Goal: Information Seeking & Learning: Check status

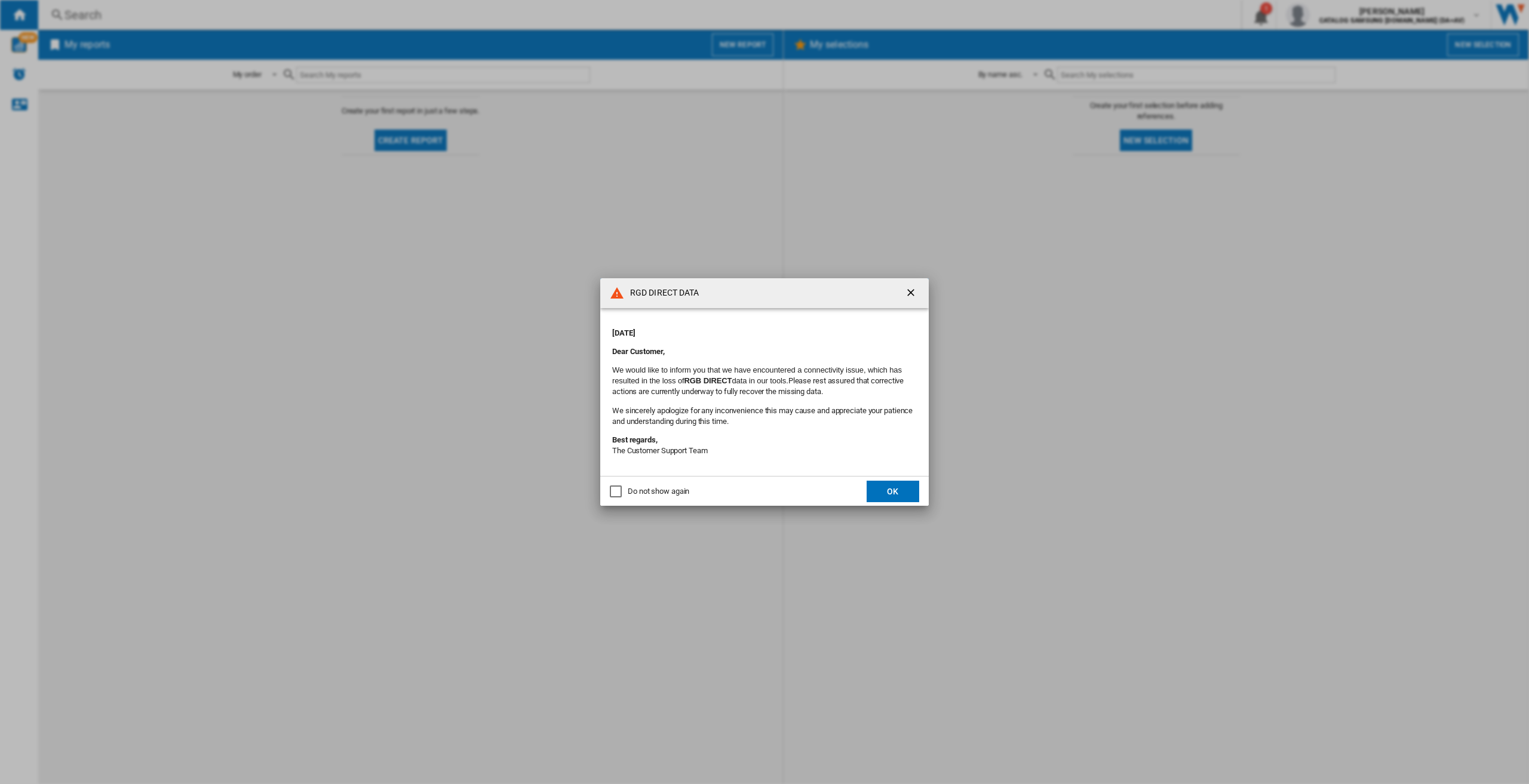
click at [889, 489] on button "OK" at bounding box center [893, 491] width 53 height 21
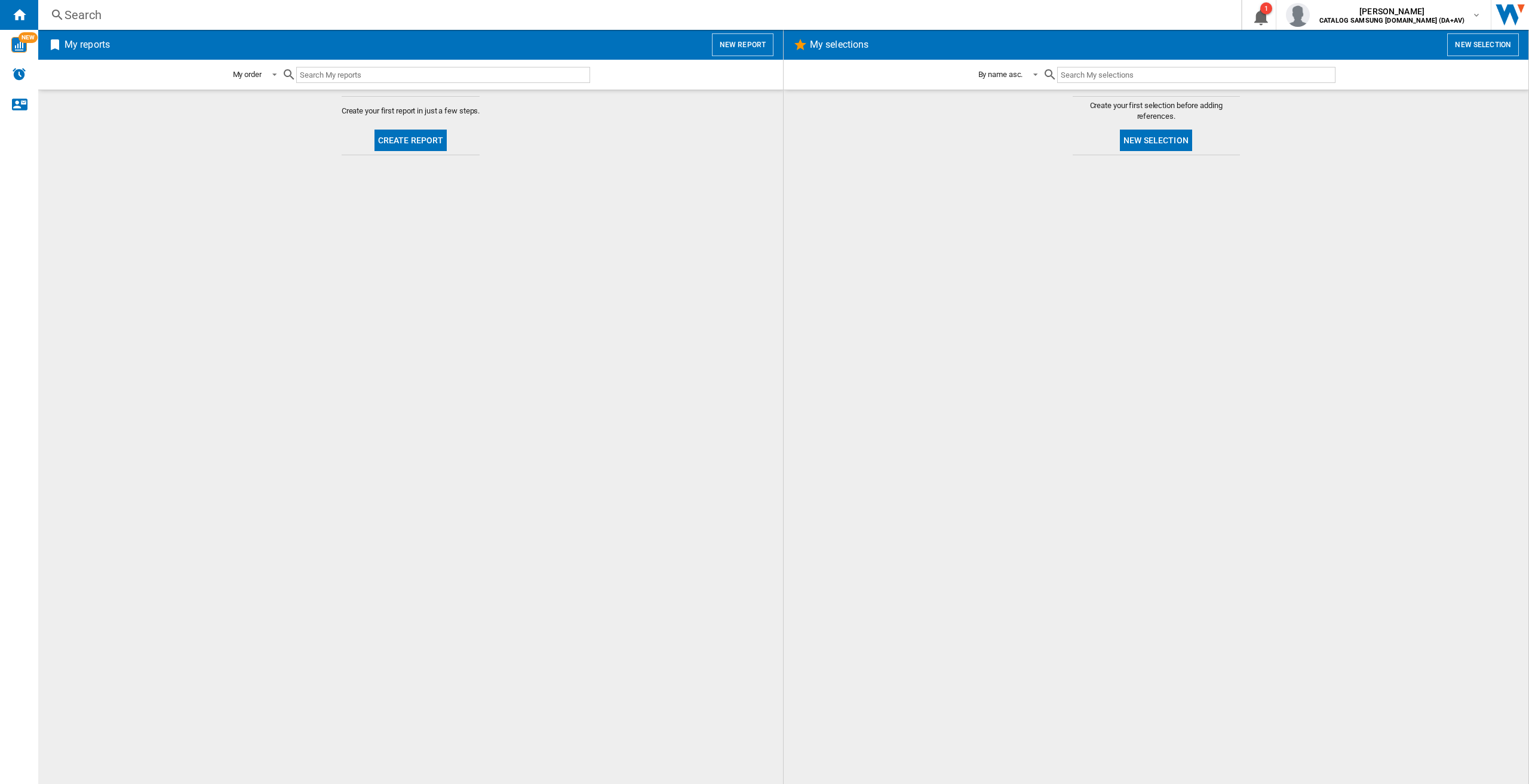
click at [542, 19] on div "Search" at bounding box center [637, 15] width 1146 height 17
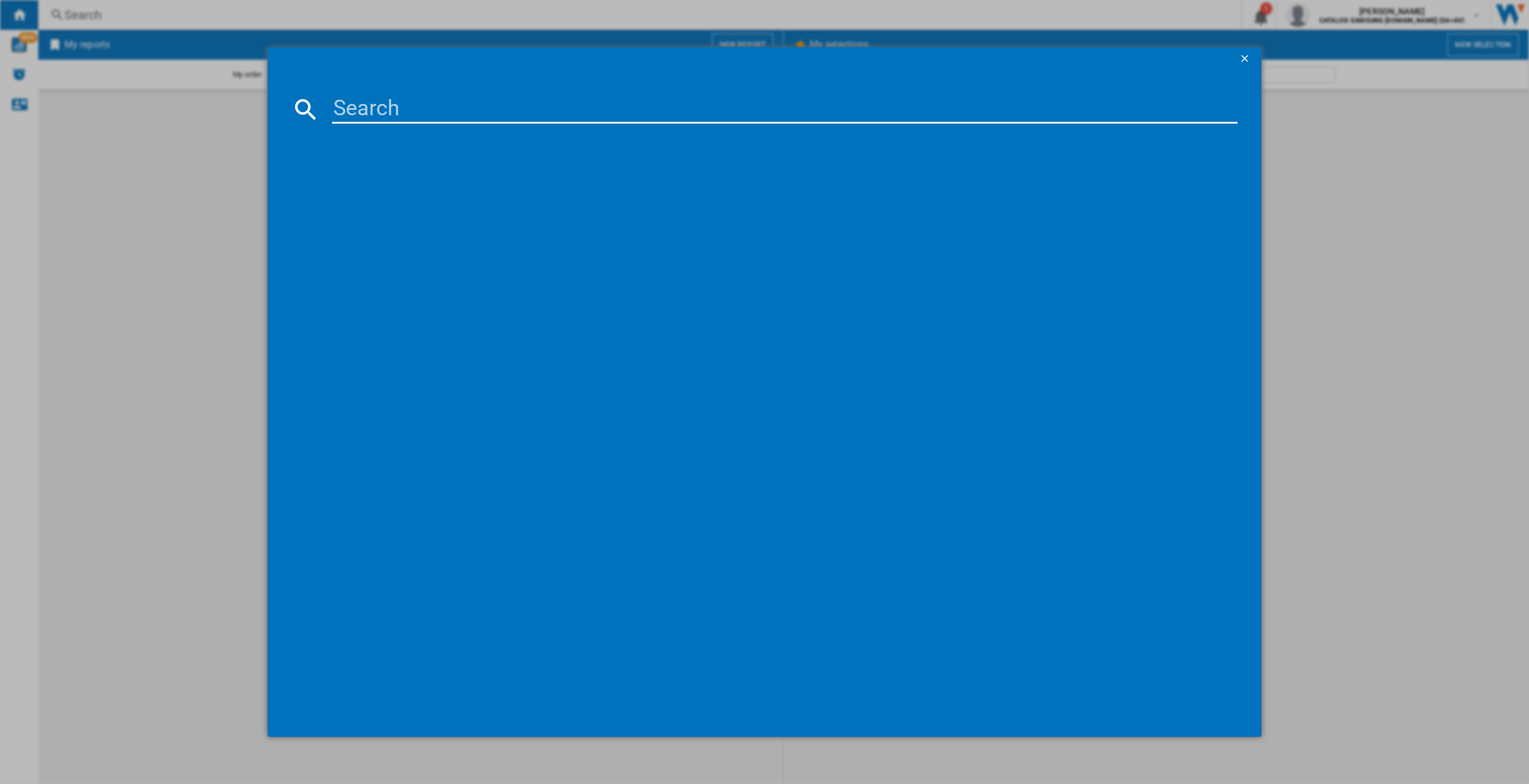
click at [574, 109] on input at bounding box center [785, 109] width 905 height 29
paste input "WW90CGC04DAEEU"
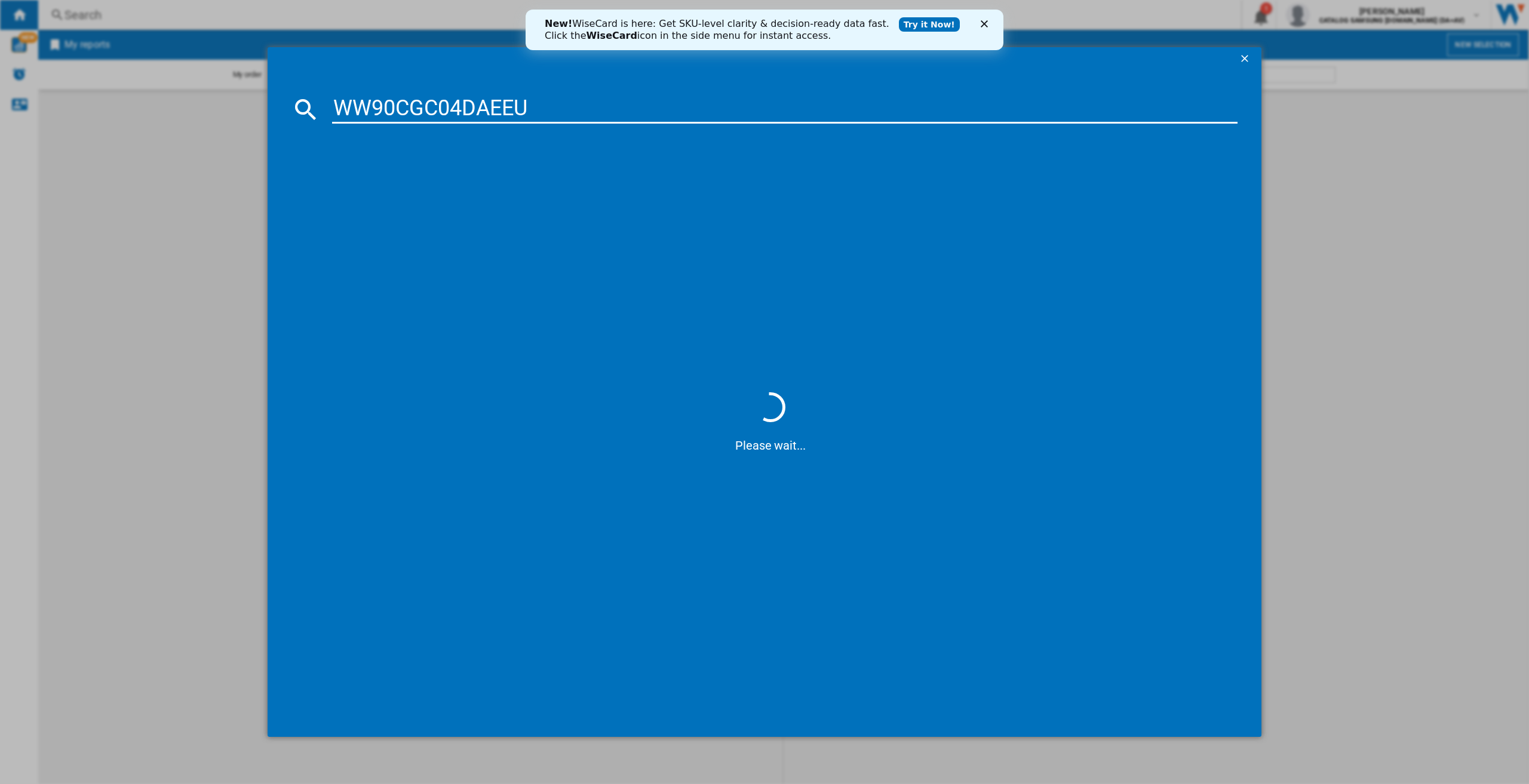
type input "WW90CGC04DAEEU"
click at [983, 26] on icon "Close" at bounding box center [984, 24] width 7 height 7
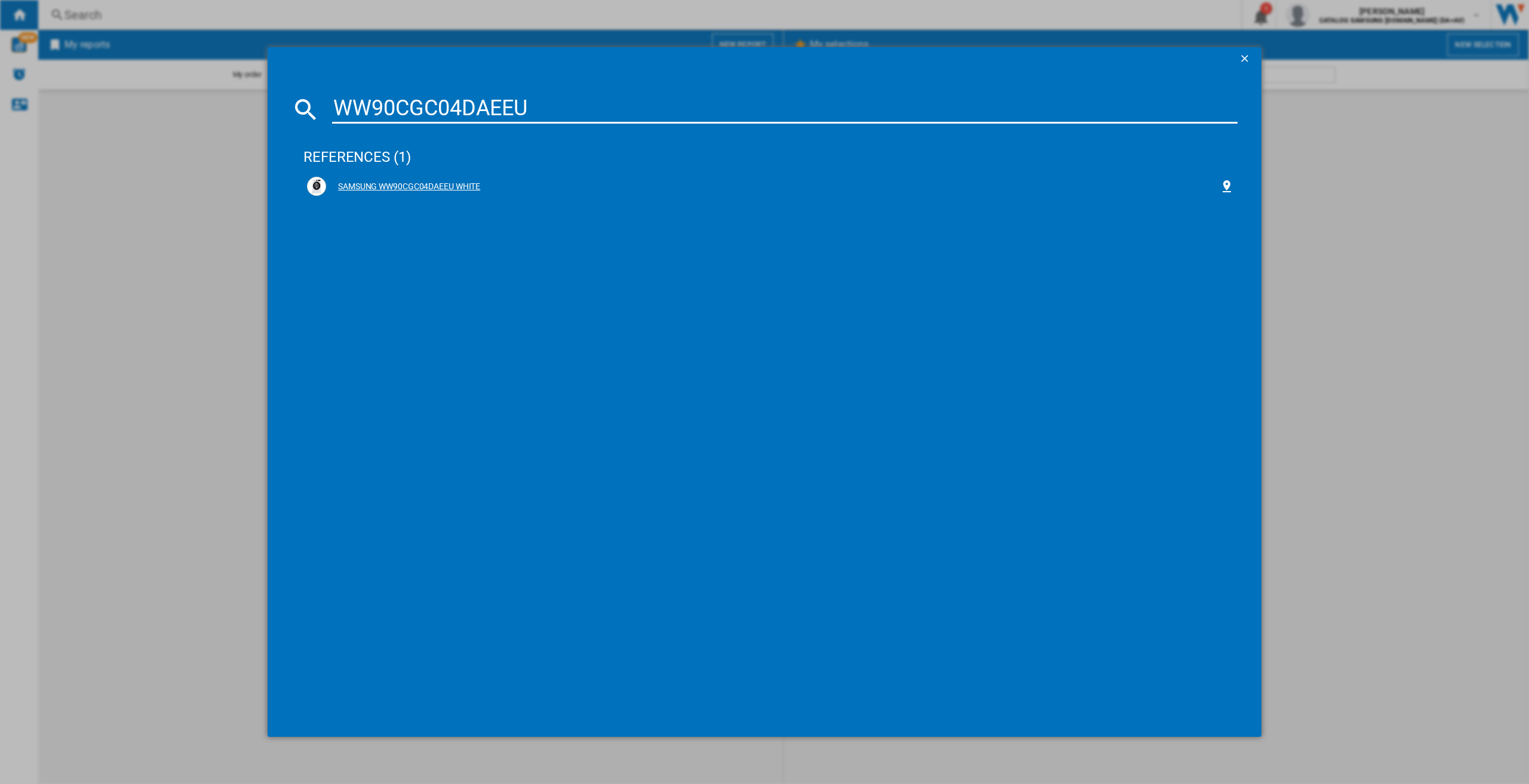
click at [449, 190] on div "SAMSUNG WW90CGC04DAEEU WHITE" at bounding box center [773, 187] width 894 height 12
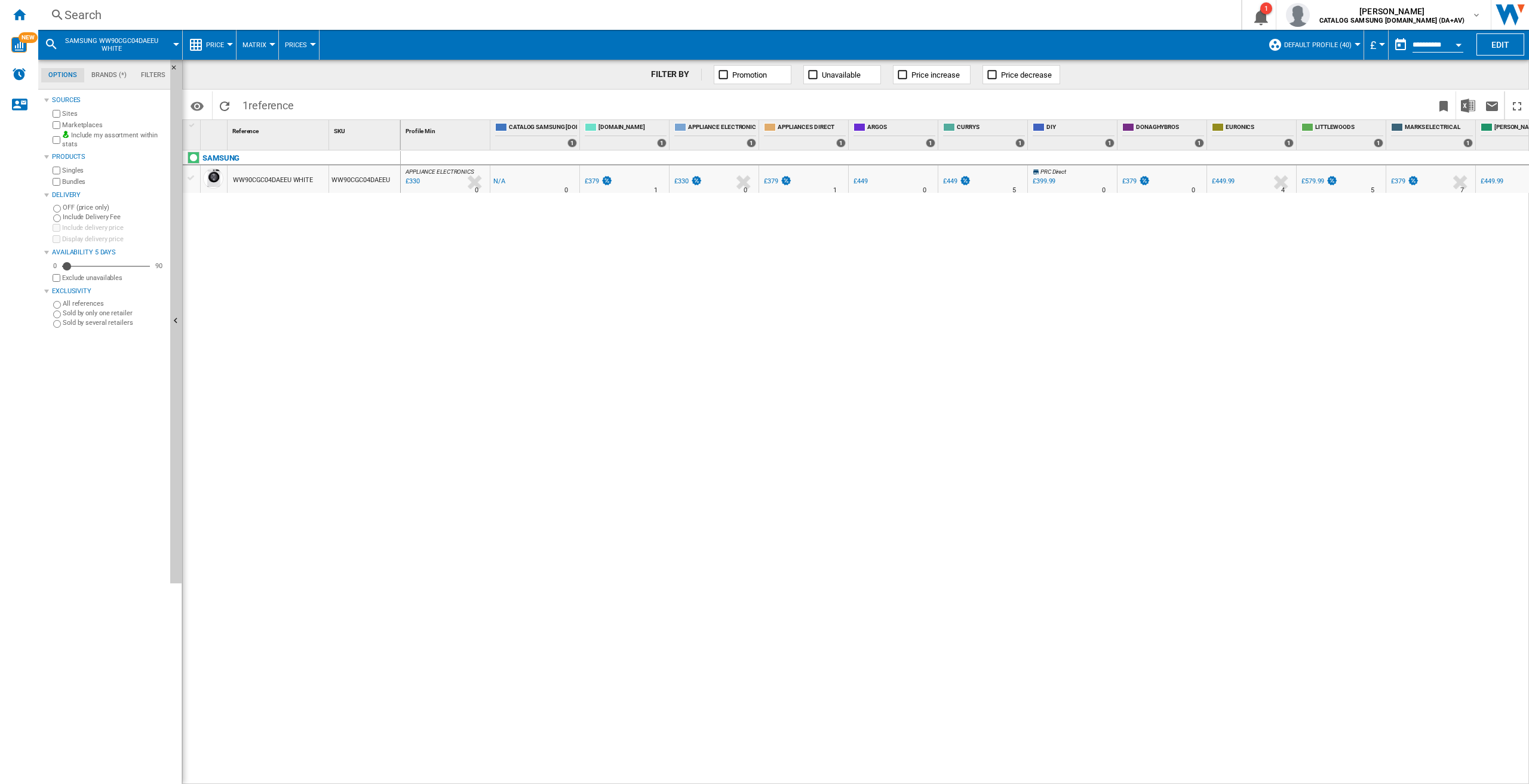
click at [452, 20] on div "Search" at bounding box center [637, 15] width 1146 height 17
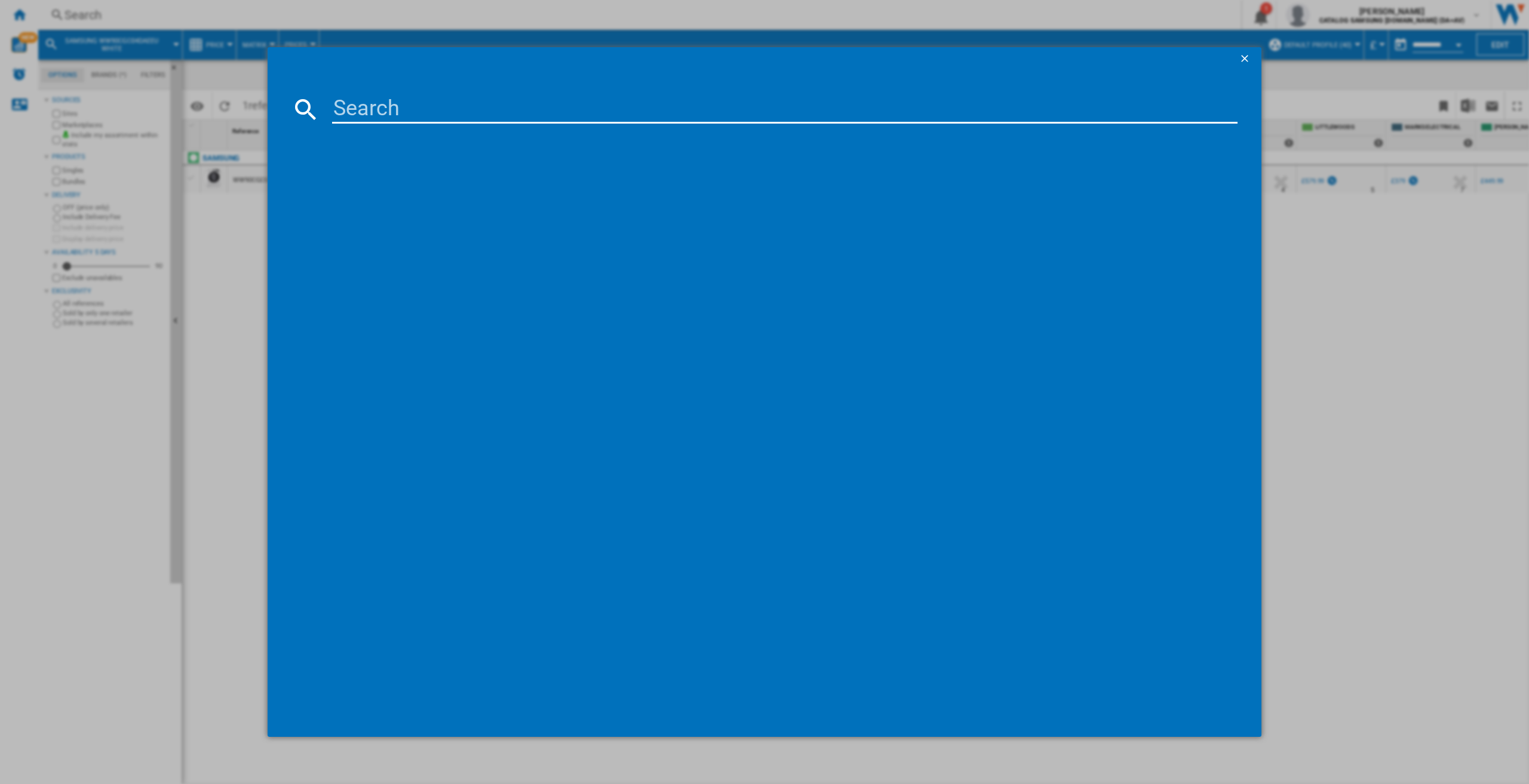
click at [456, 127] on md-dialog-content at bounding box center [764, 404] width 994 height 666
click at [456, 109] on input at bounding box center [785, 109] width 905 height 29
paste input "WW90CGC04DAE"
type input "WW90CGC04DAE"
click at [467, 188] on div "SAMSUNG WW90CGC04DAEEU WHITE" at bounding box center [773, 187] width 894 height 12
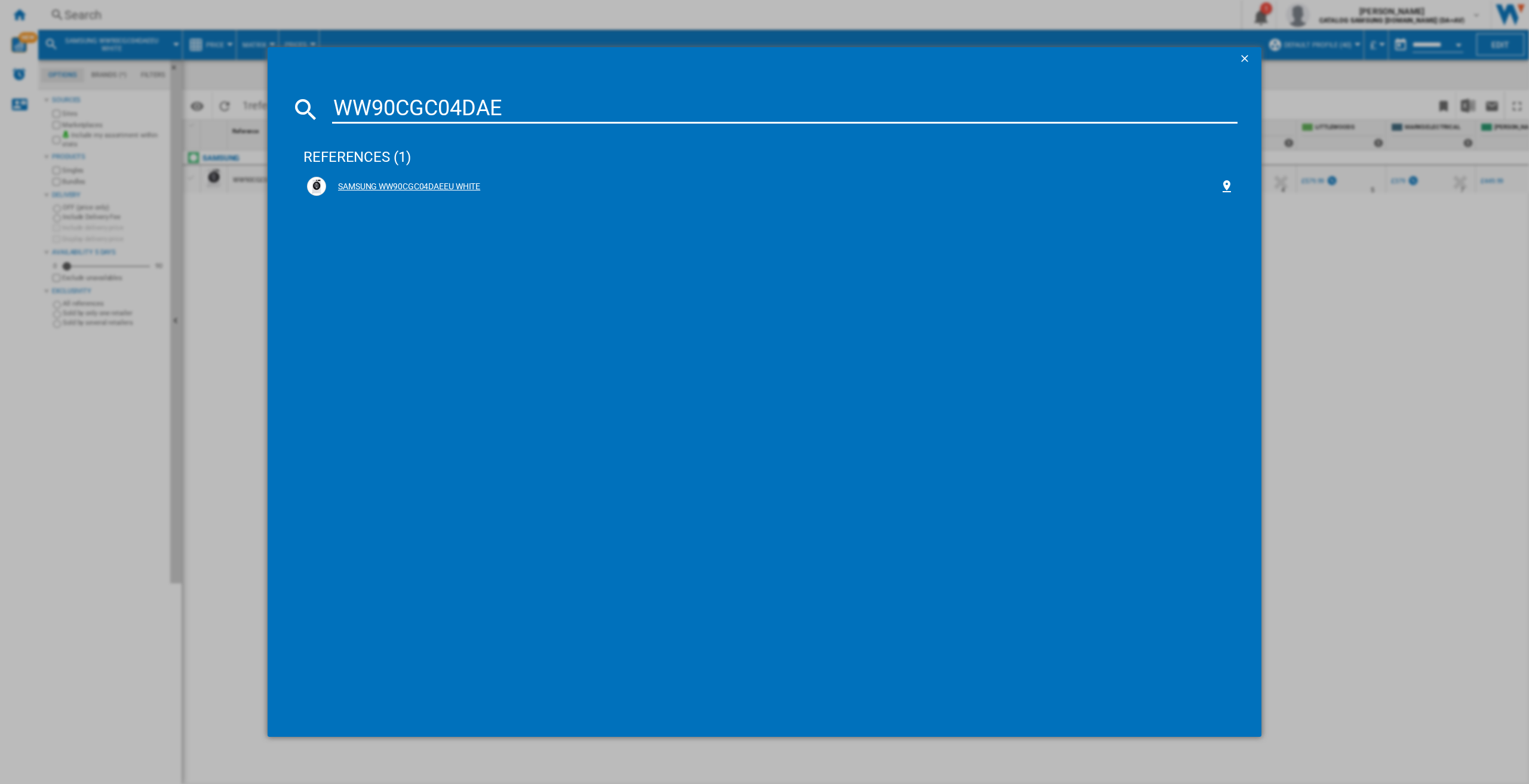
click at [422, 186] on div "SAMSUNG WW90CGC04DAEEU WHITE" at bounding box center [773, 187] width 894 height 12
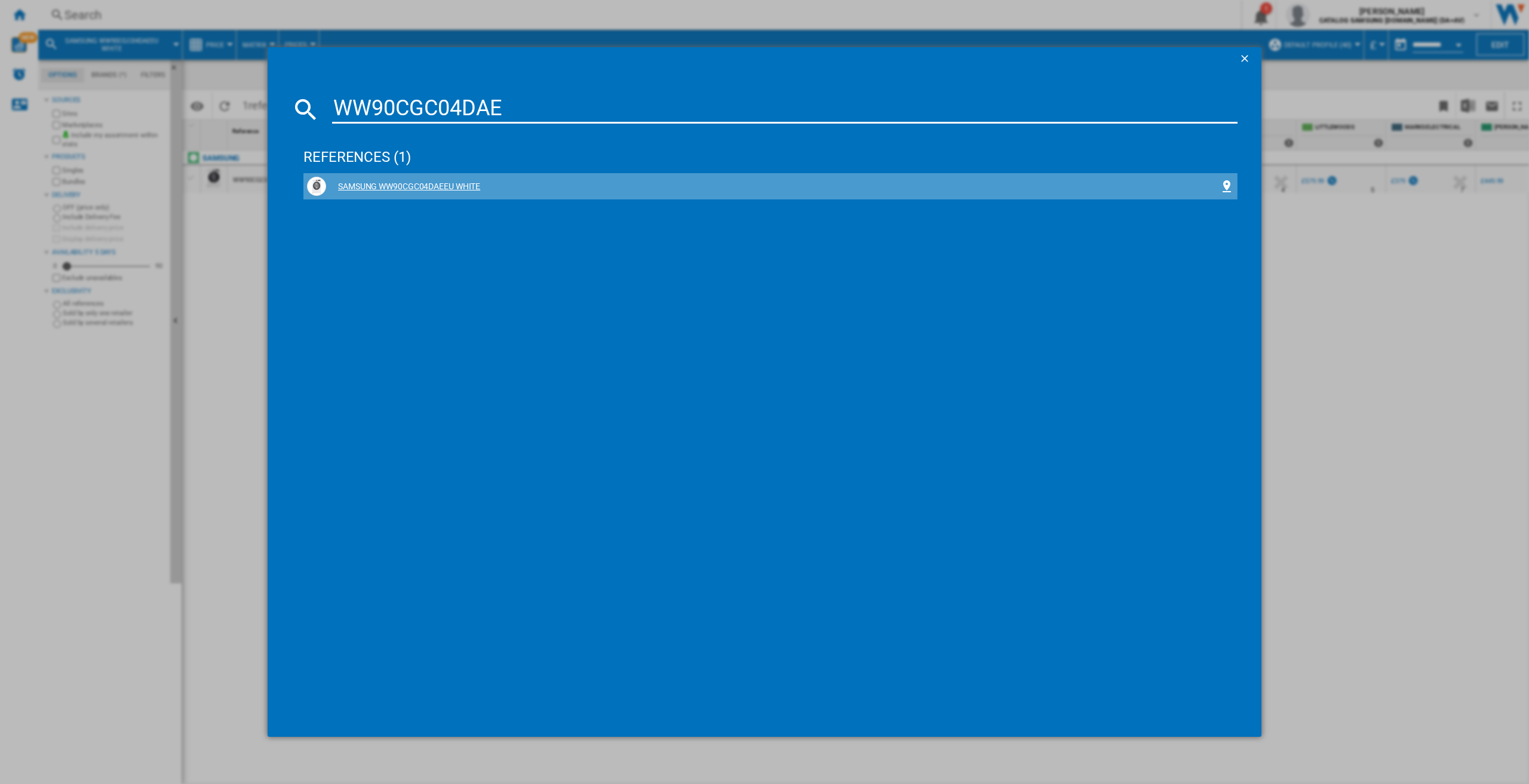
click at [416, 186] on div "SAMSUNG WW90CGC04DAEEU WHITE" at bounding box center [773, 187] width 894 height 12
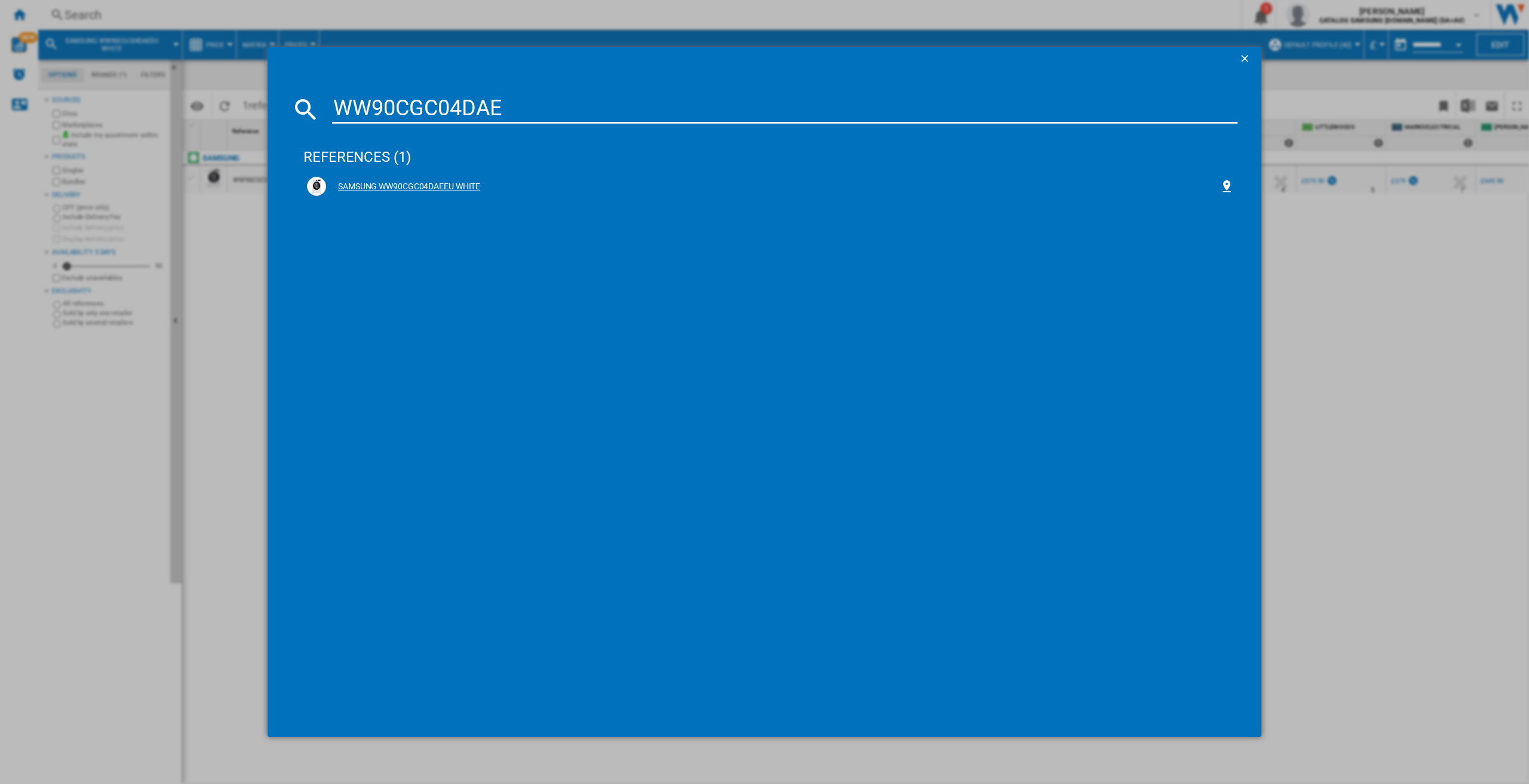
click at [467, 186] on div "SAMSUNG WW90CGC04DAEEU WHITE" at bounding box center [773, 187] width 894 height 12
click at [1241, 62] on ng-md-icon "getI18NText('BUTTONS.CLOSE_DIALOG')" at bounding box center [1246, 60] width 14 height 14
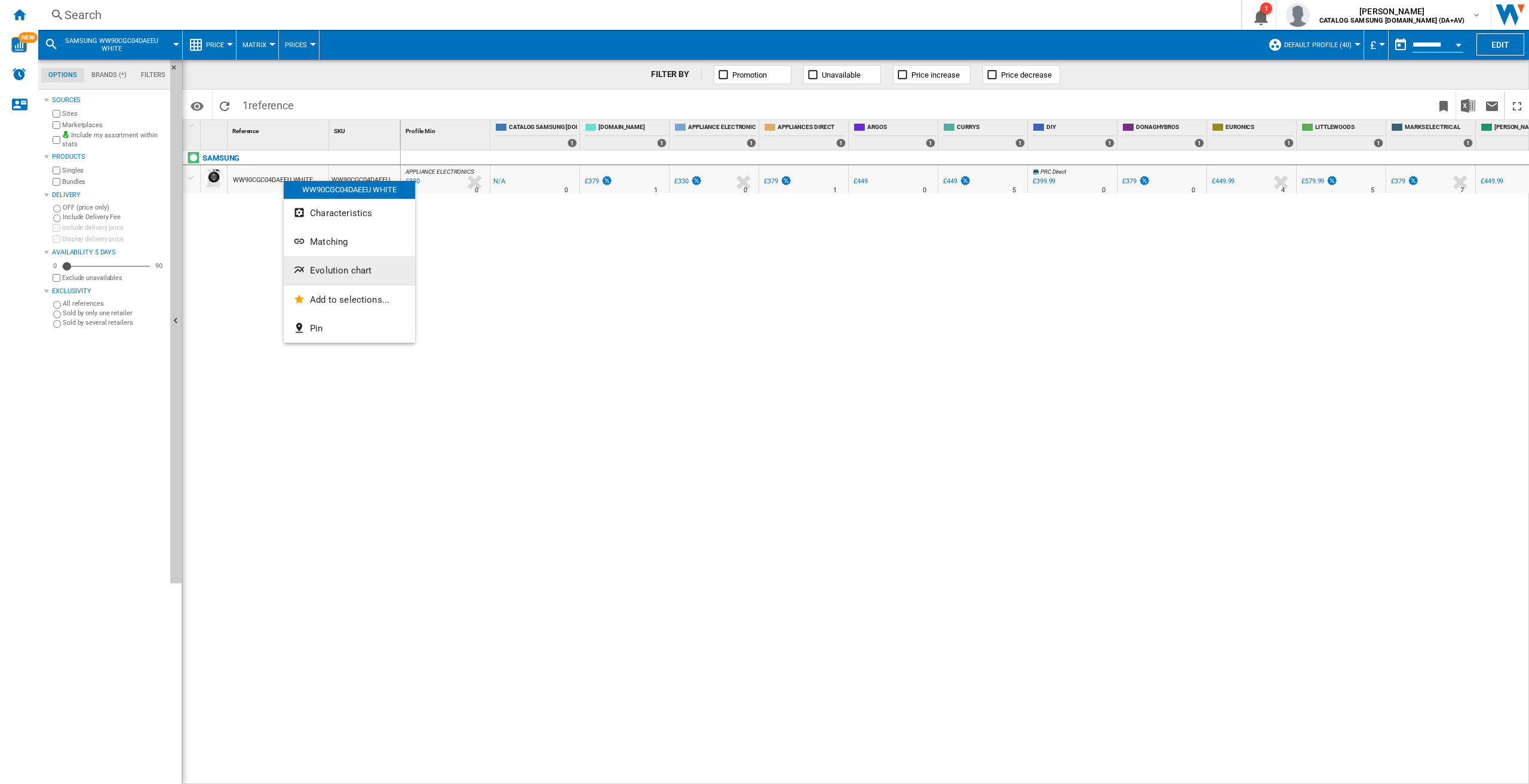
click at [373, 269] on button "Evolution chart" at bounding box center [349, 270] width 131 height 29
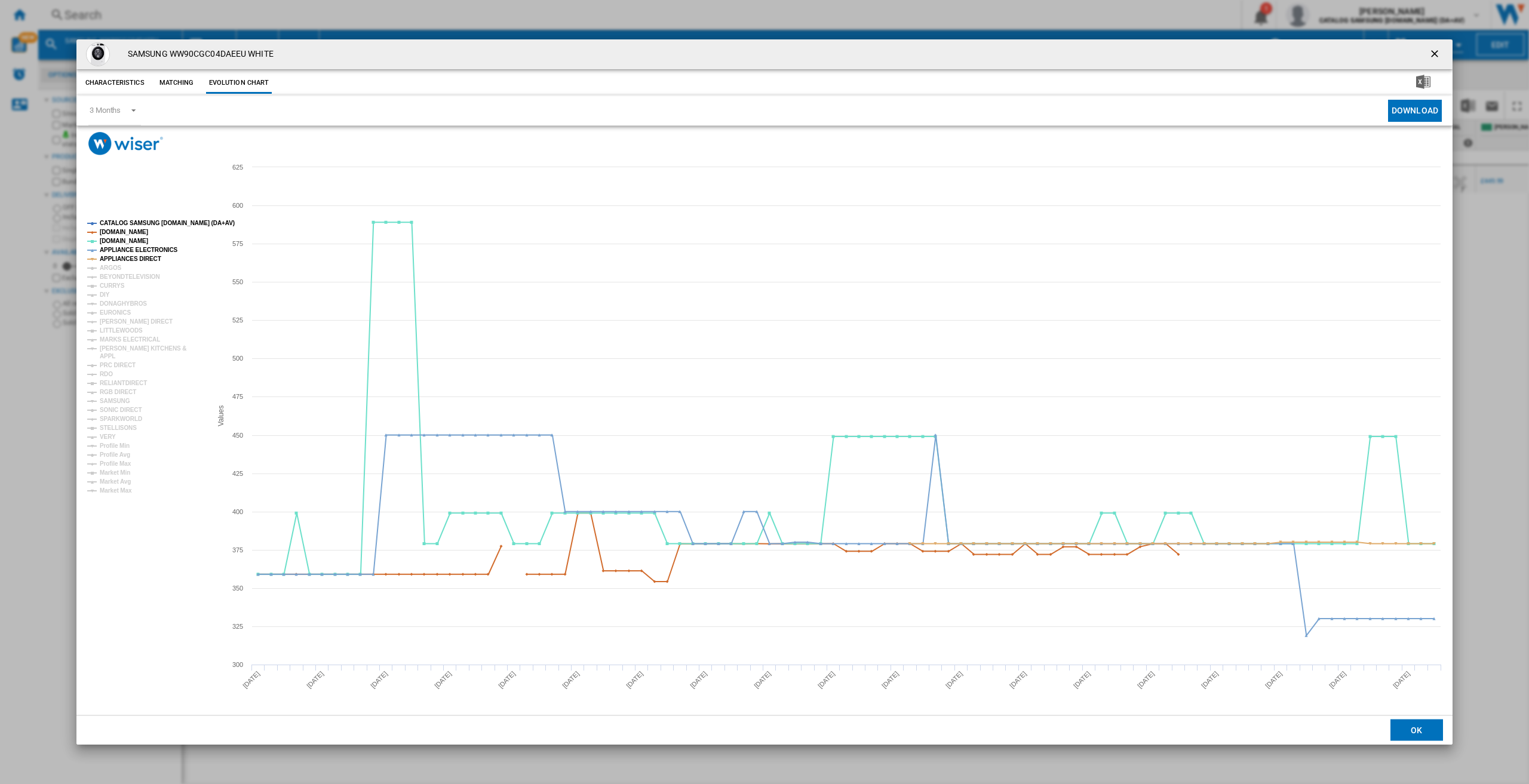
click at [160, 226] on tspan "CATALOG SAMSUNG [DOMAIN_NAME] (DA+AV)" at bounding box center [167, 223] width 135 height 7
click at [138, 235] on tspan "[DOMAIN_NAME]" at bounding box center [124, 232] width 48 height 7
click at [132, 251] on tspan "APPLIANCE ELECTRONICS" at bounding box center [139, 250] width 78 height 7
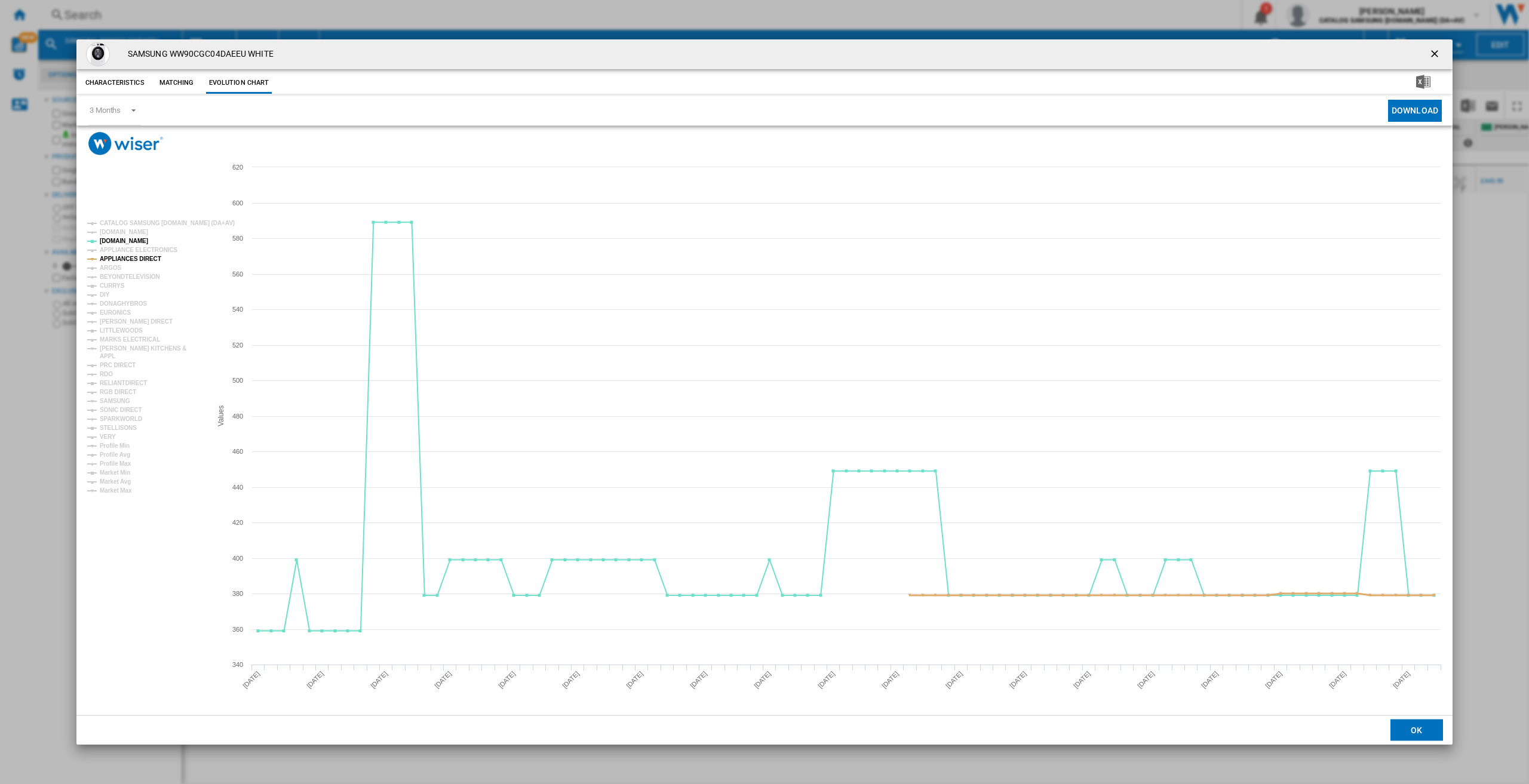
click at [131, 256] on tspan "APPLIANCES DIRECT" at bounding box center [130, 259] width 62 height 7
click at [1162, 48] on div "SAMSUNG WW90CGC04DAEEU WHITE" at bounding box center [764, 54] width 1376 height 30
click at [118, 401] on tspan "SAMSUNG" at bounding box center [115, 401] width 30 height 7
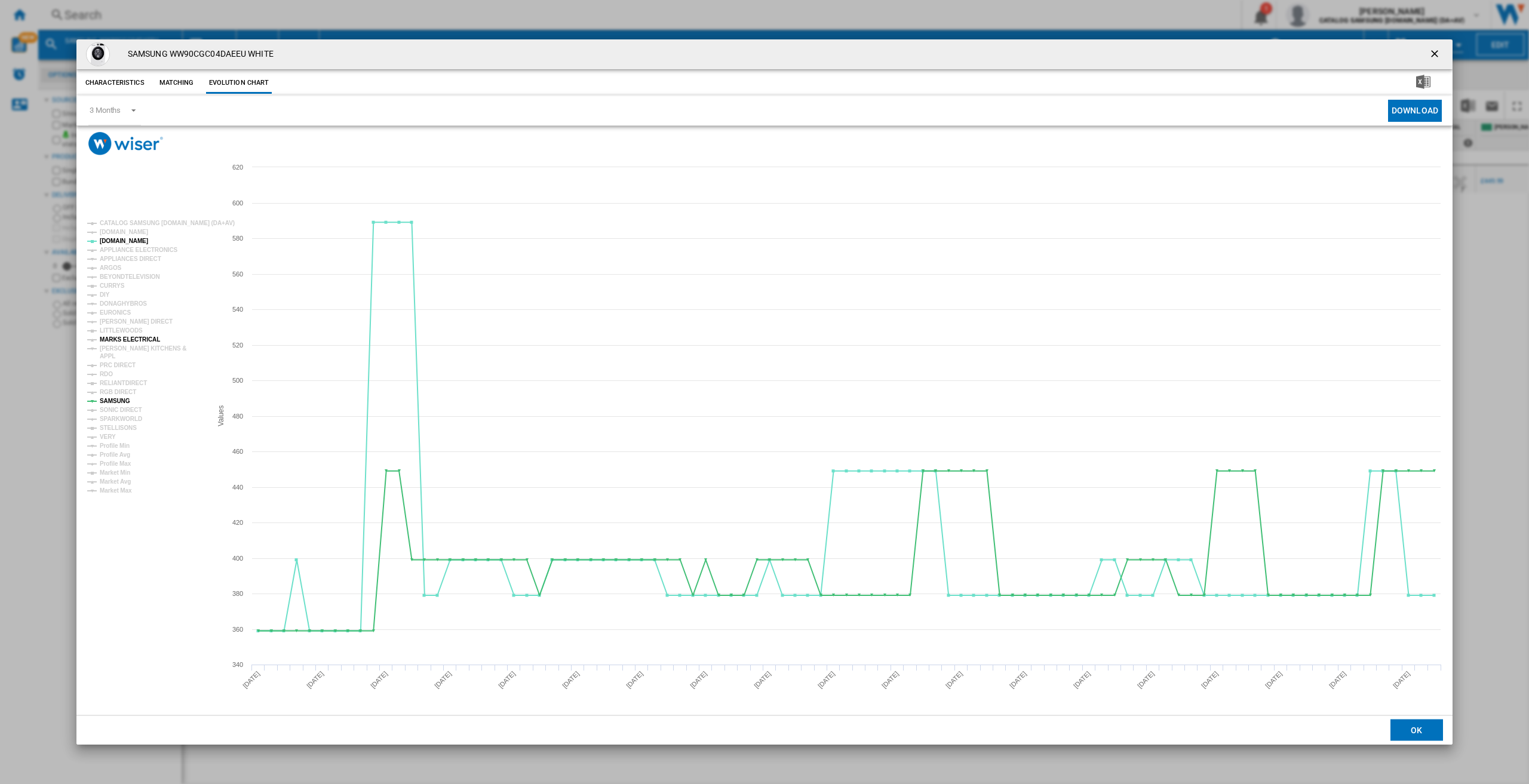
click at [130, 342] on tspan "MARKS ELECTRICAL" at bounding box center [130, 339] width 60 height 7
click at [151, 256] on tspan "APPLIANCES DIRECT" at bounding box center [130, 259] width 62 height 7
click at [121, 288] on tspan "CURRYS" at bounding box center [112, 285] width 25 height 7
